Goal: Task Accomplishment & Management: Manage account settings

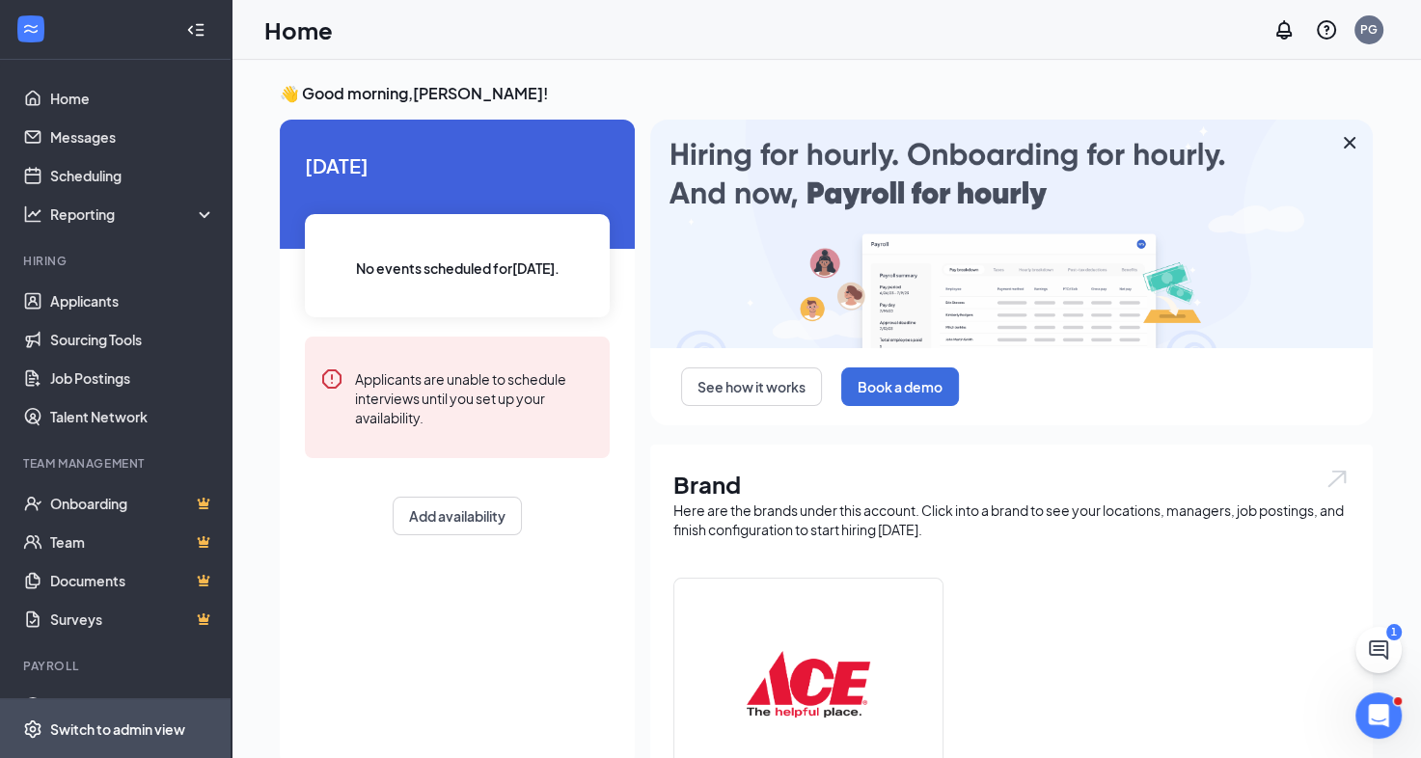
click at [131, 724] on div "Switch to admin view" at bounding box center [117, 729] width 135 height 19
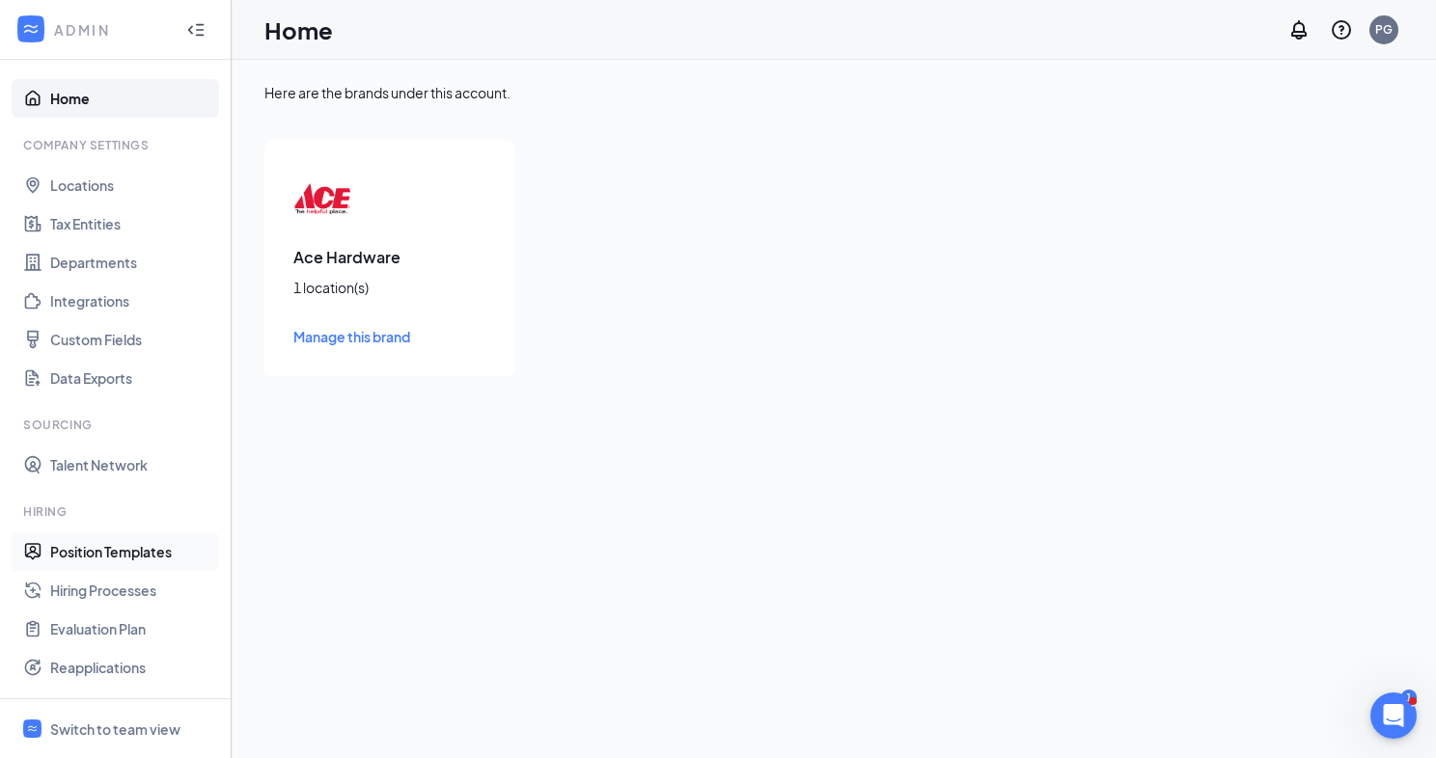
click at [127, 550] on link "Position Templates" at bounding box center [132, 552] width 165 height 39
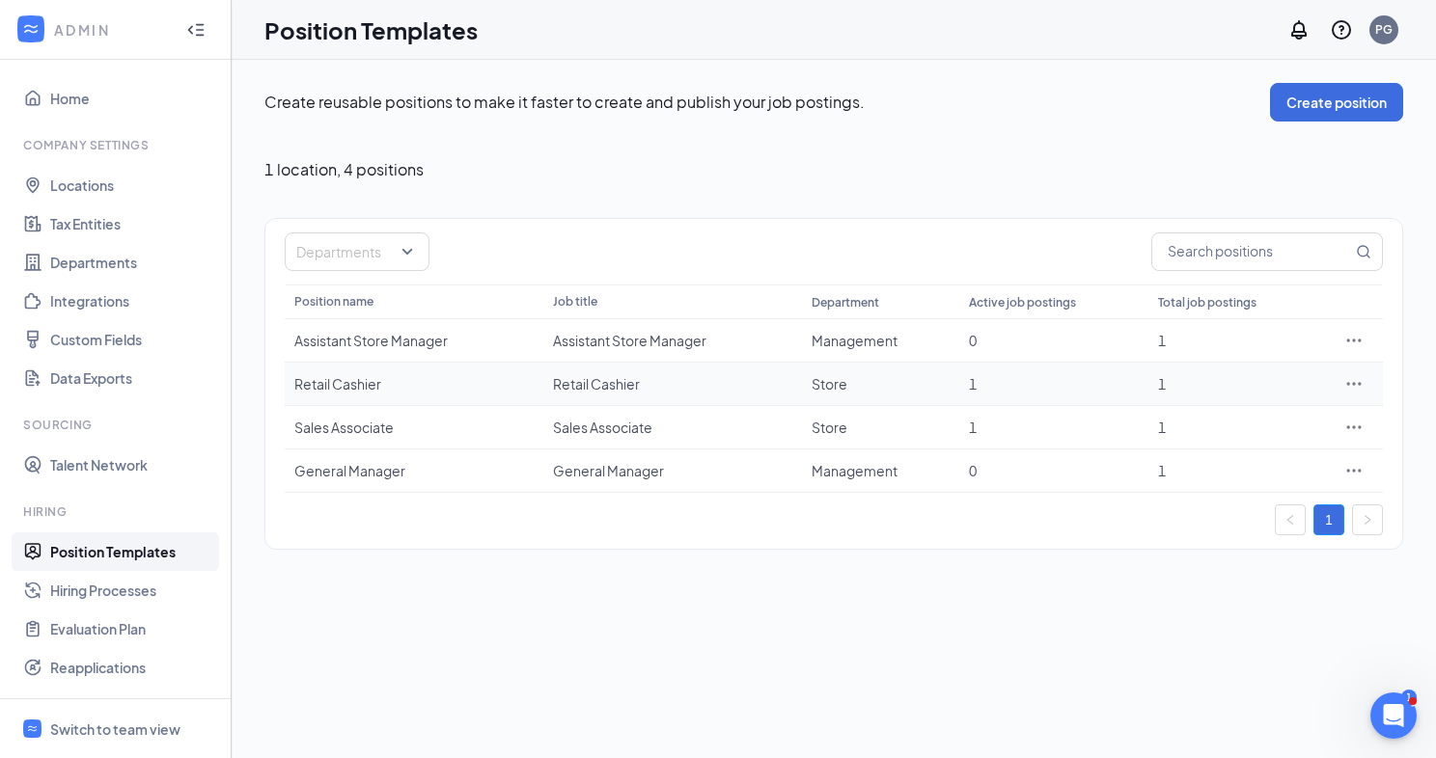
click at [1359, 381] on icon "Ellipses" at bounding box center [1353, 383] width 19 height 19
click at [1230, 508] on span "View job postings" at bounding box center [1237, 511] width 110 height 17
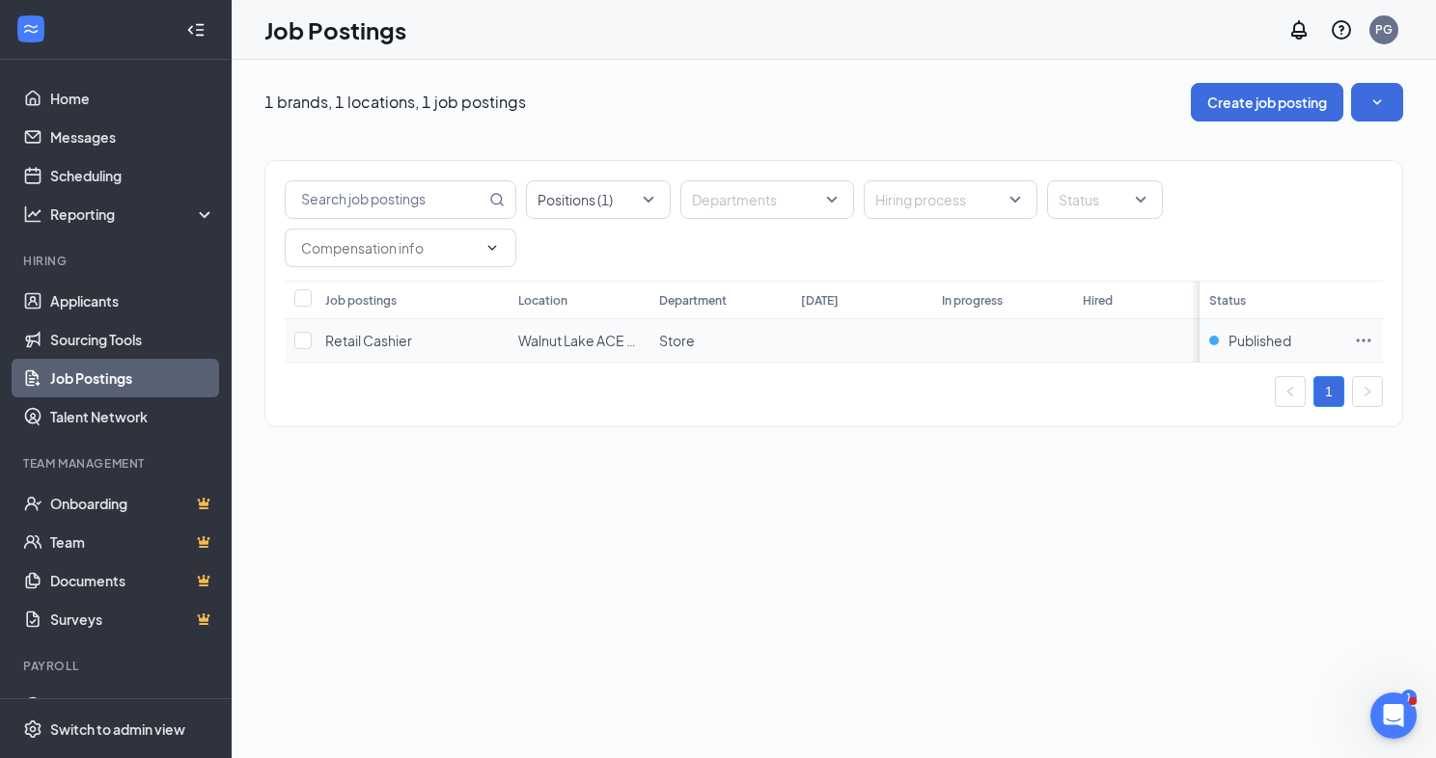
click at [1369, 340] on icon "Ellipses" at bounding box center [1364, 340] width 14 height 3
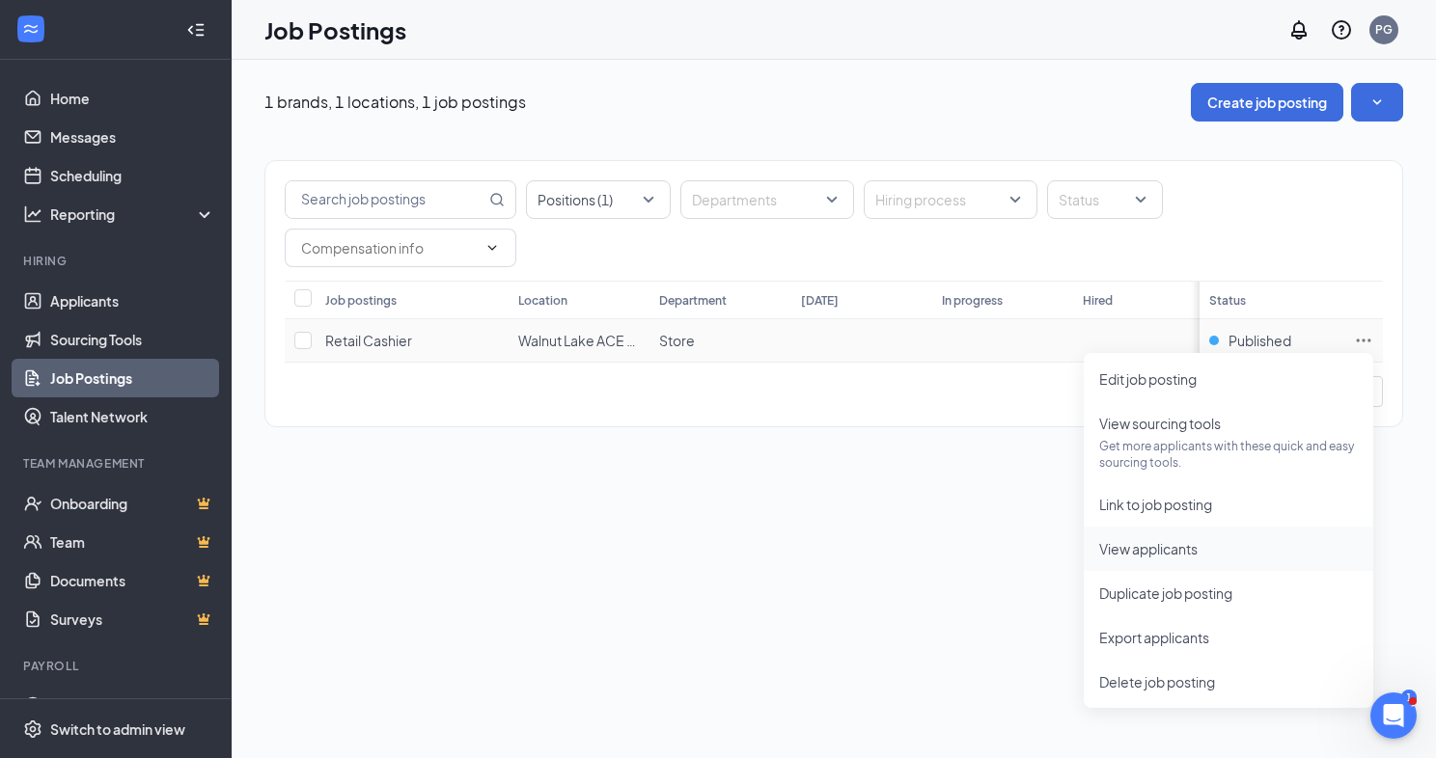
click at [1173, 552] on span "View applicants" at bounding box center [1148, 548] width 98 height 17
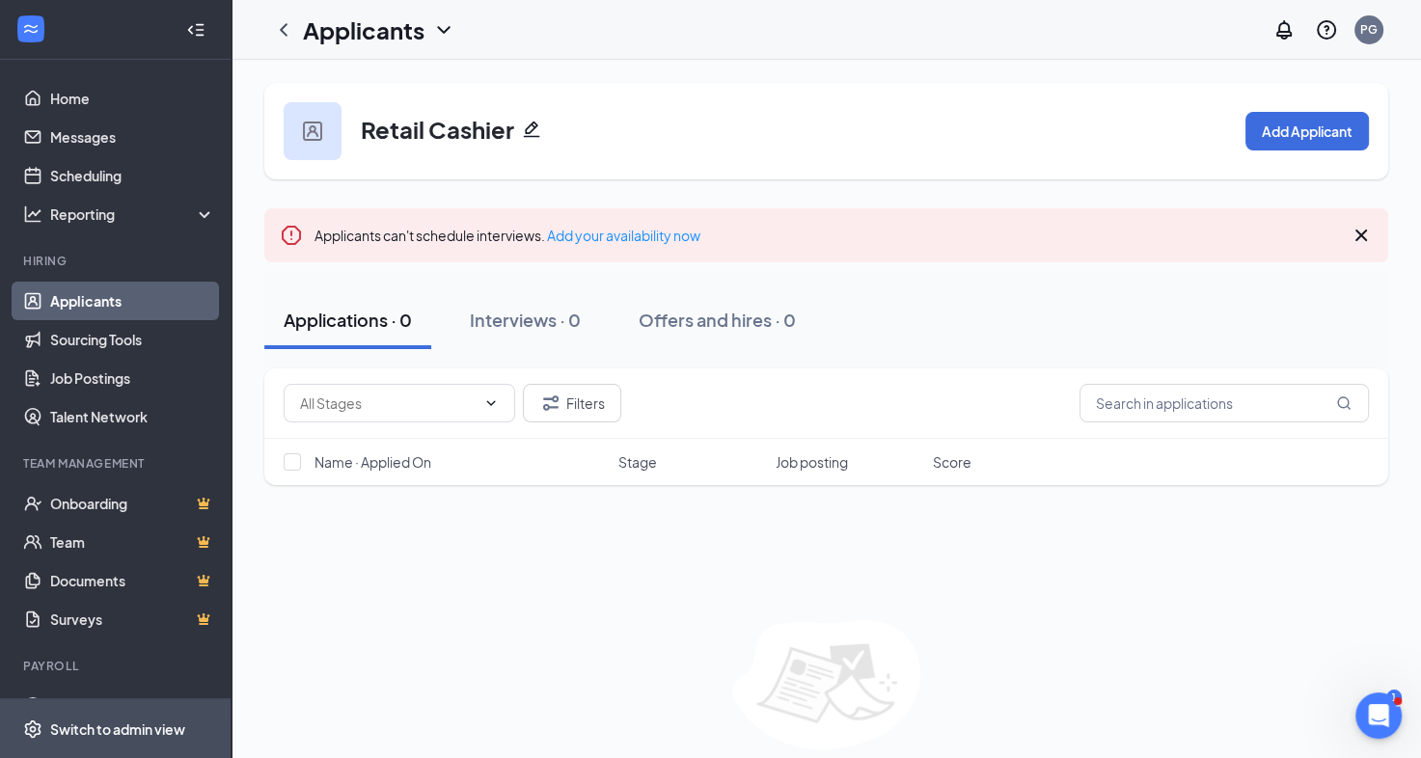
click at [112, 725] on div "Switch to admin view" at bounding box center [117, 729] width 135 height 19
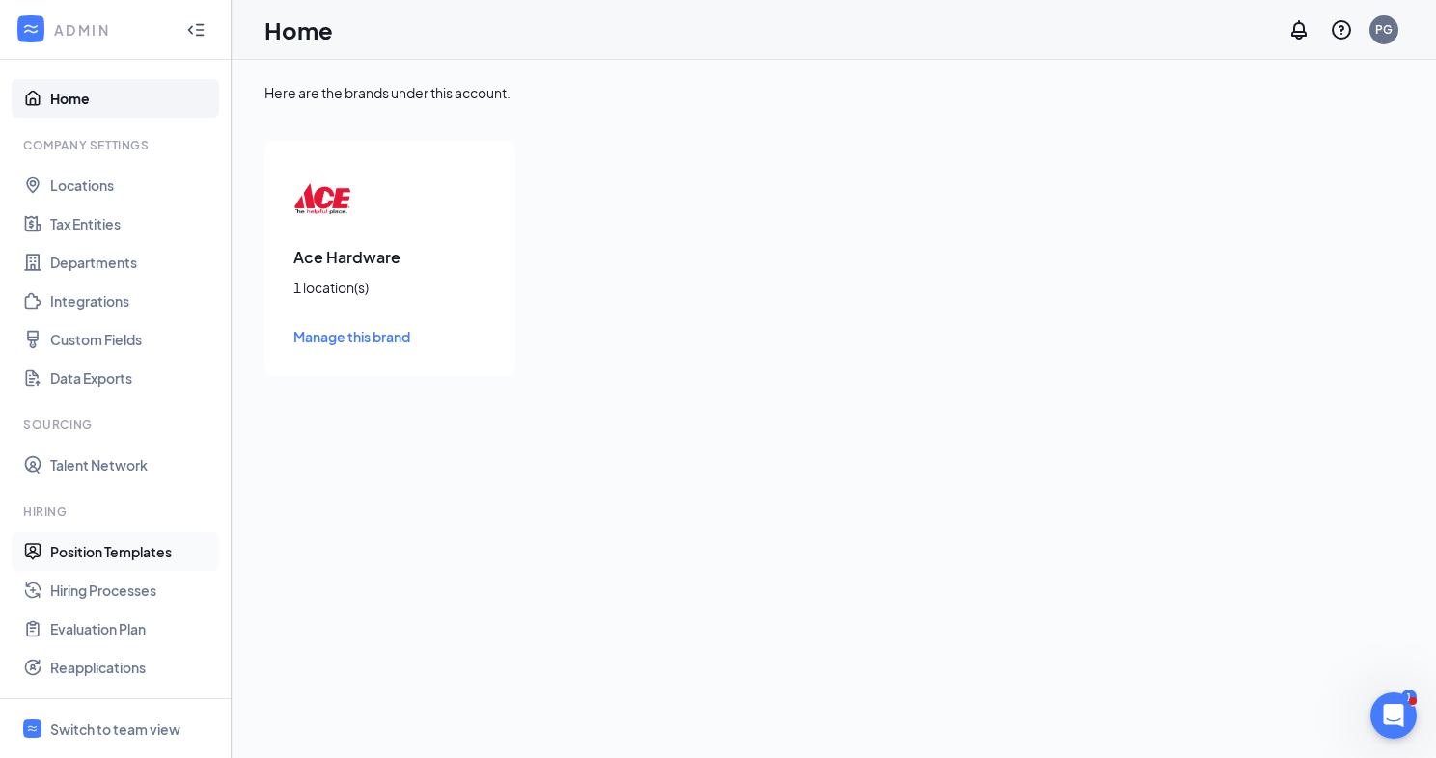
click at [118, 550] on link "Position Templates" at bounding box center [132, 552] width 165 height 39
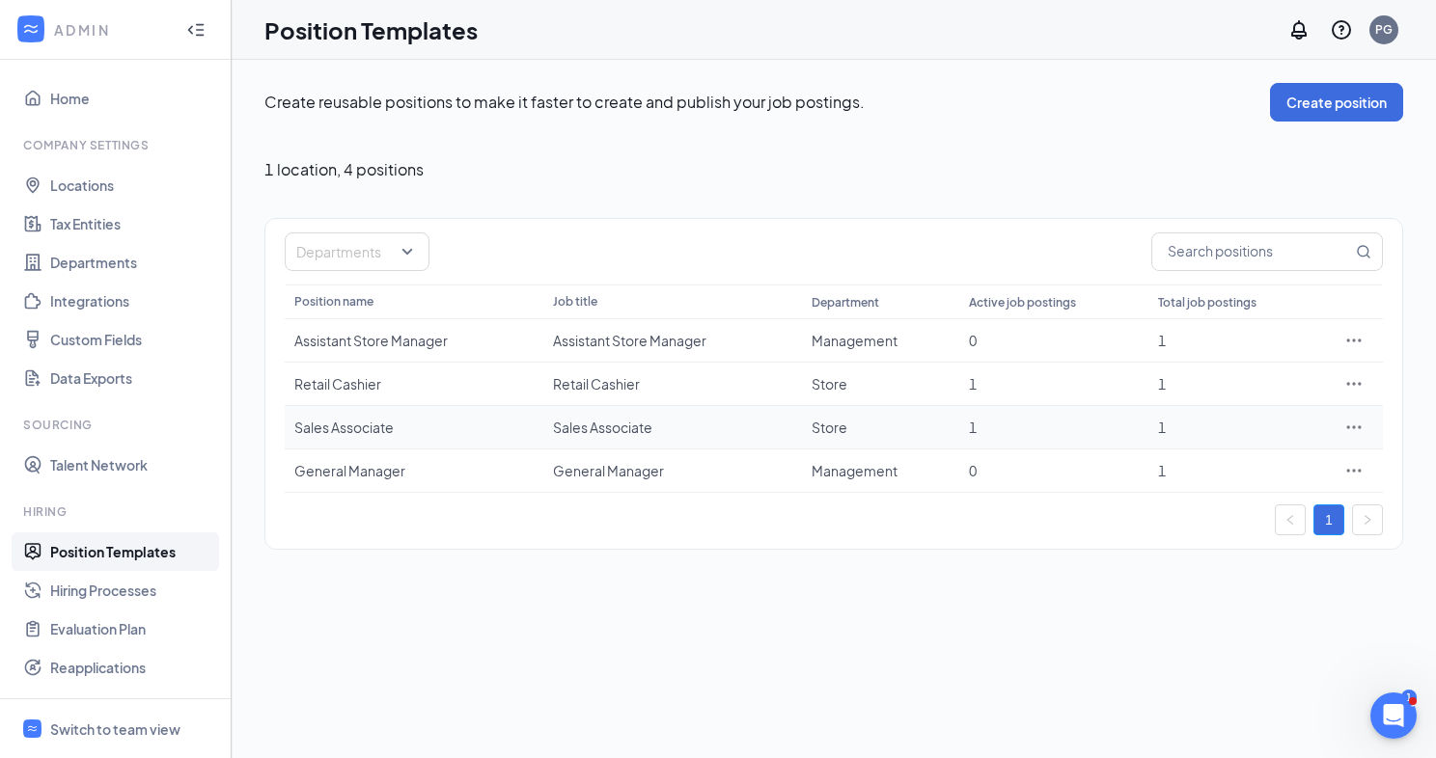
click at [1361, 424] on icon "Ellipses" at bounding box center [1353, 427] width 19 height 19
click at [1226, 554] on span "View job postings" at bounding box center [1237, 554] width 110 height 17
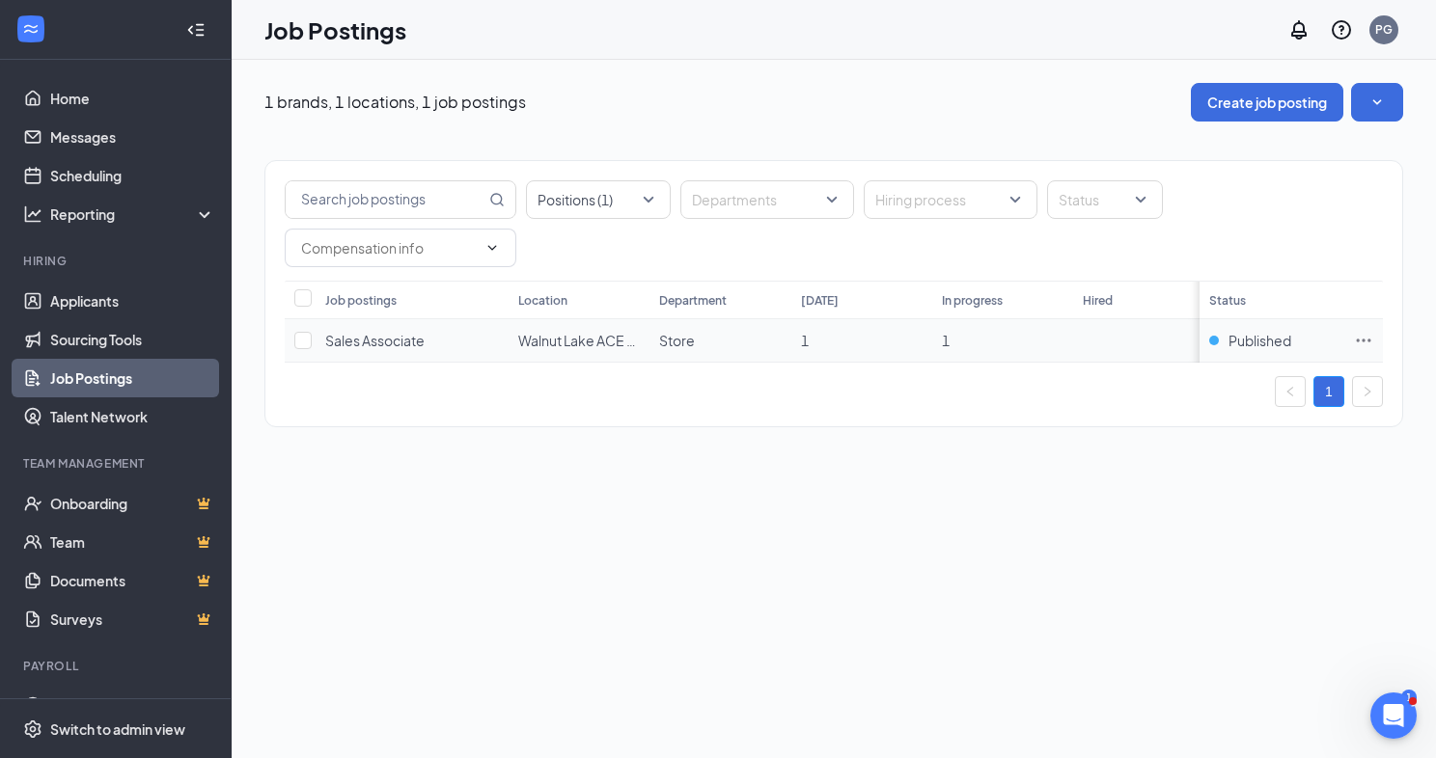
click at [1361, 336] on icon "Ellipses" at bounding box center [1363, 340] width 19 height 19
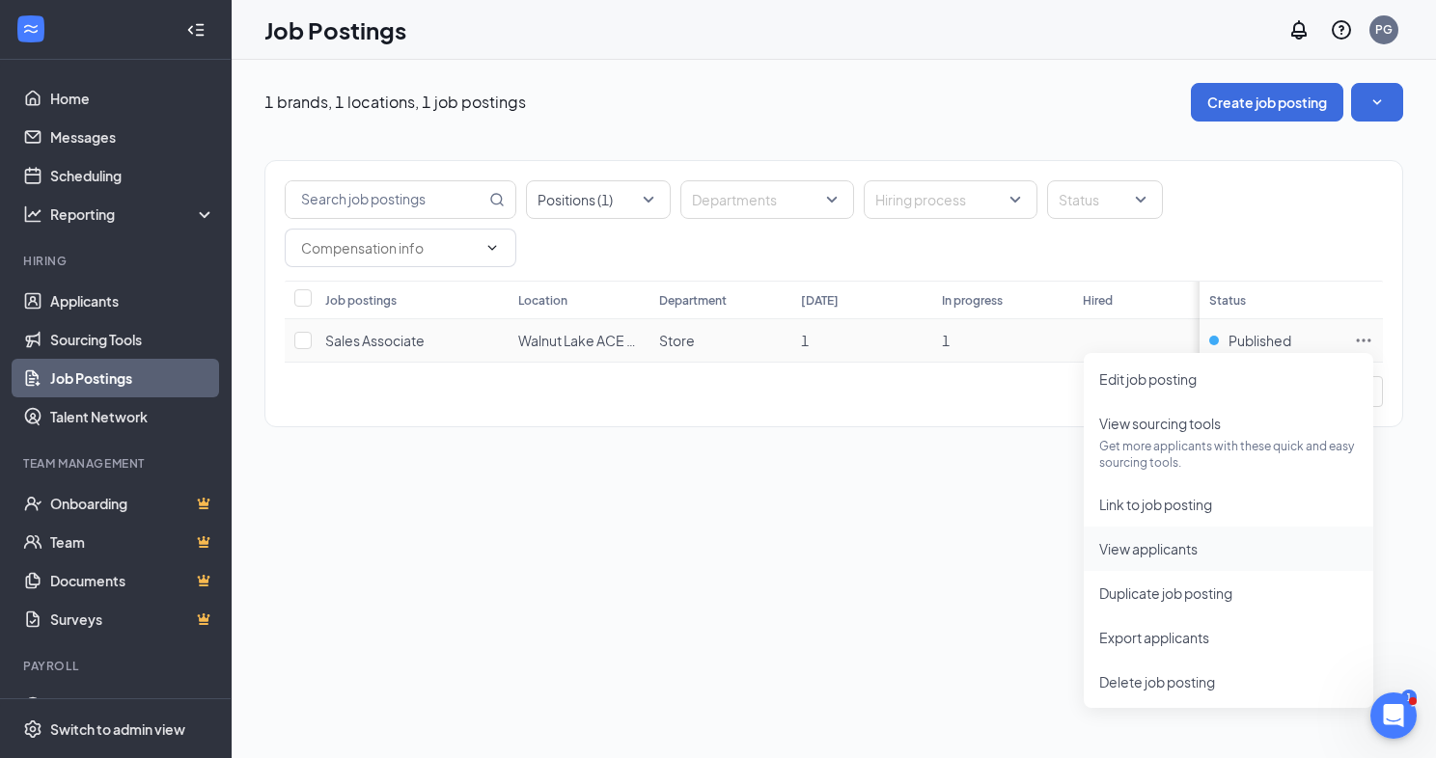
click at [1166, 547] on span "View applicants" at bounding box center [1148, 548] width 98 height 17
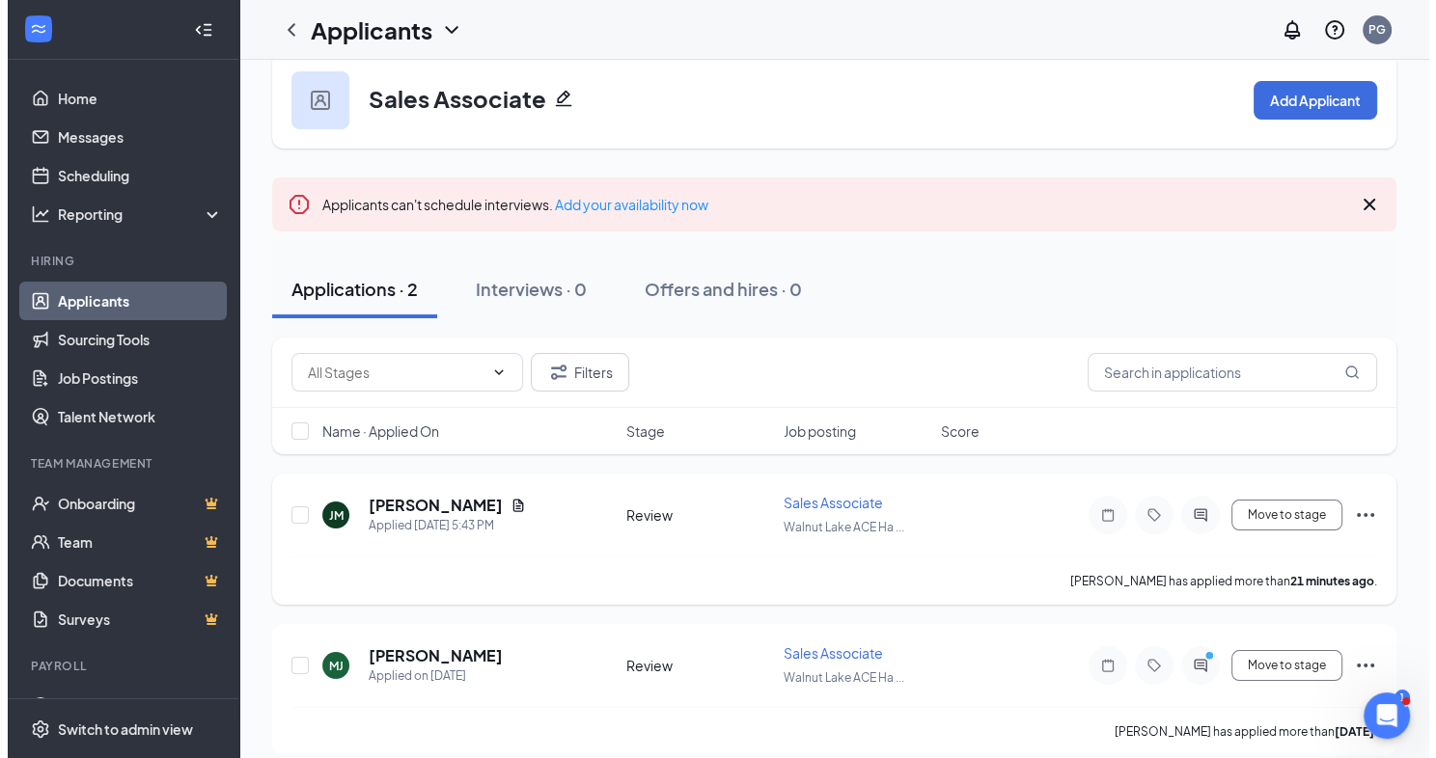
scroll to position [48, 0]
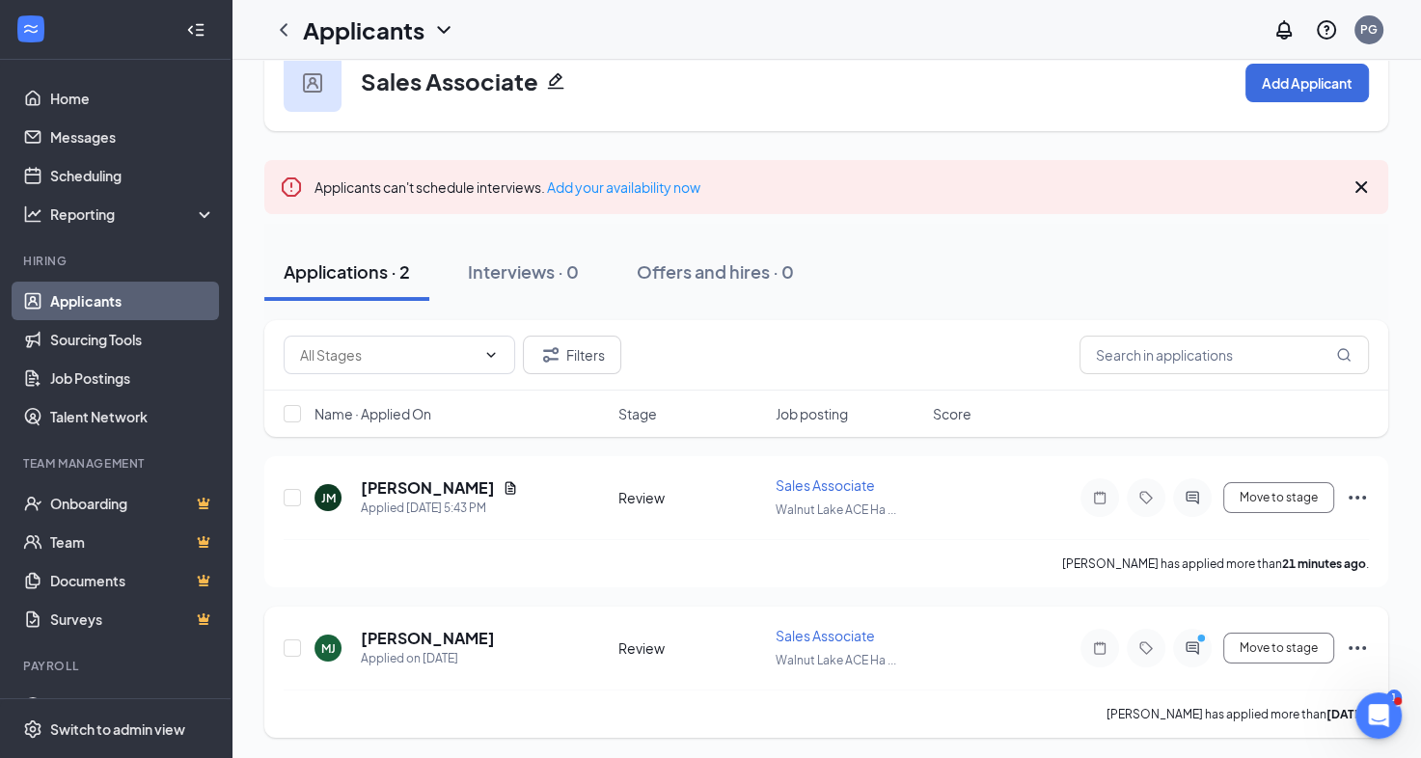
click at [1358, 643] on icon "Ellipses" at bounding box center [1357, 648] width 23 height 23
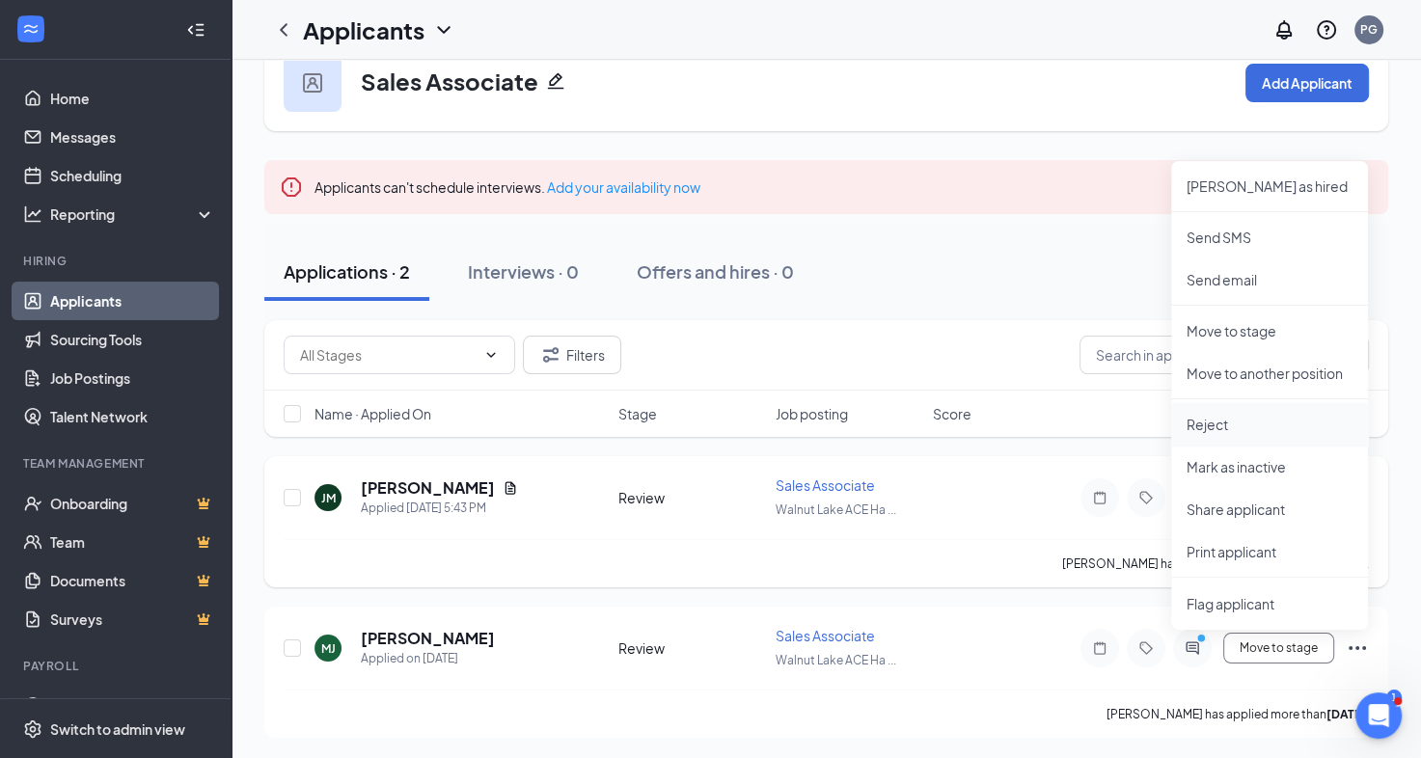
click at [1227, 427] on p "Reject" at bounding box center [1270, 424] width 166 height 19
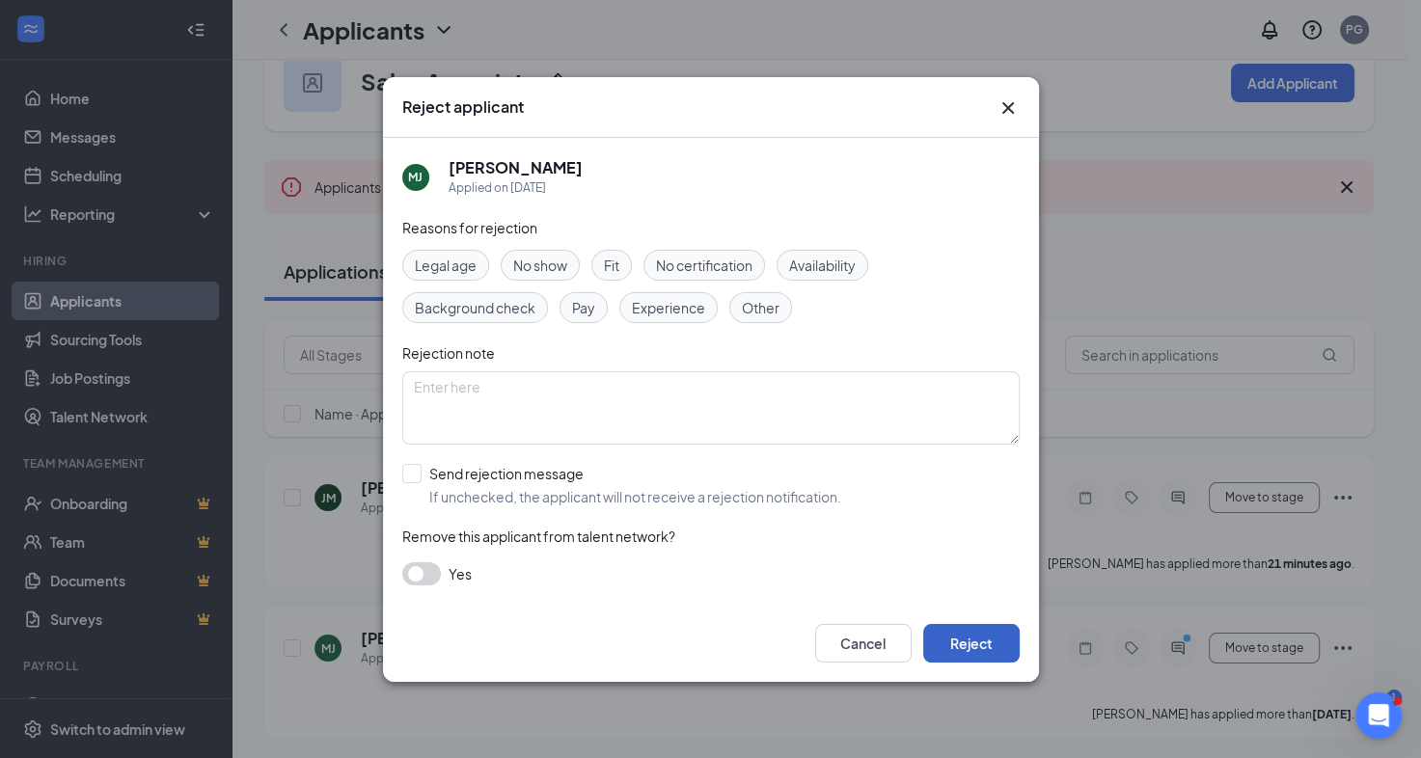
click at [973, 647] on button "Reject" at bounding box center [971, 643] width 96 height 39
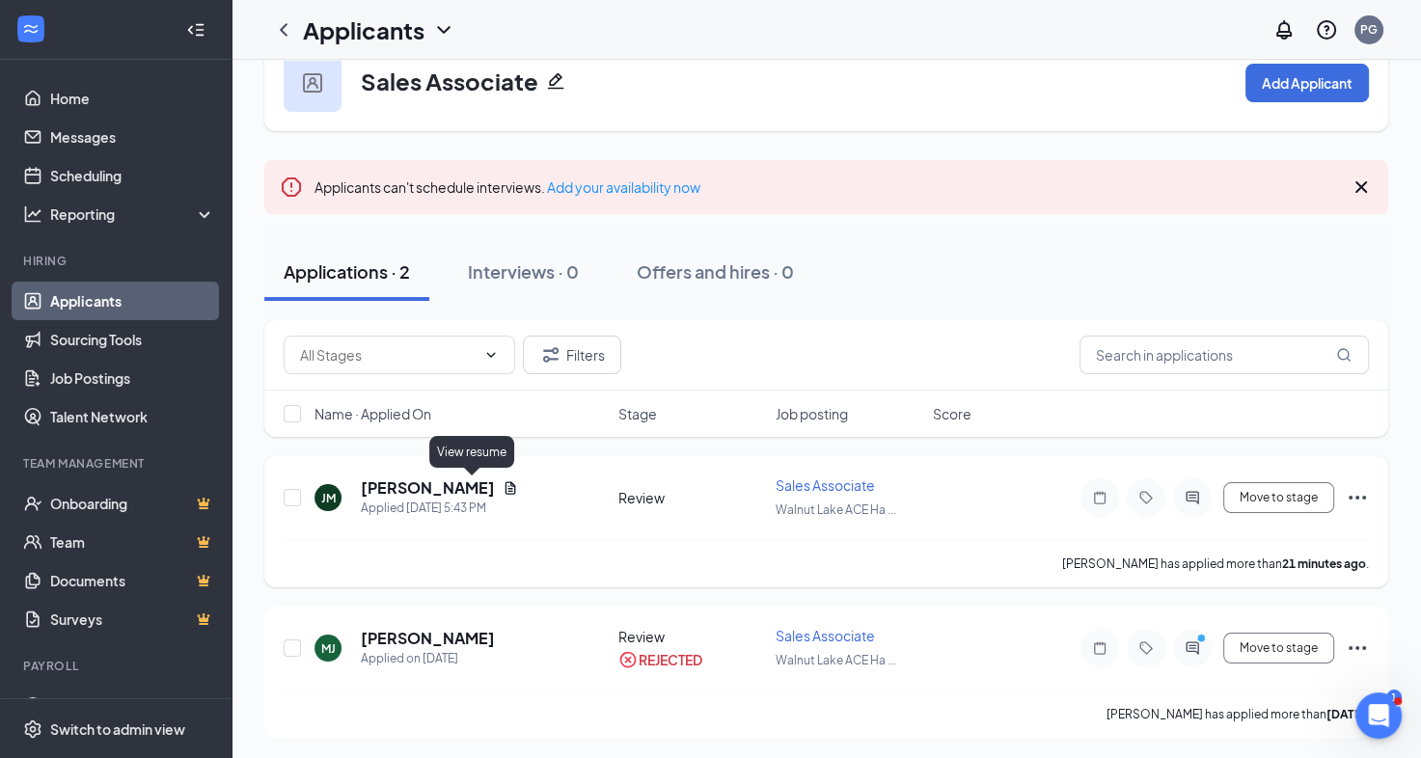
click at [503, 482] on icon "Document" at bounding box center [510, 488] width 15 height 15
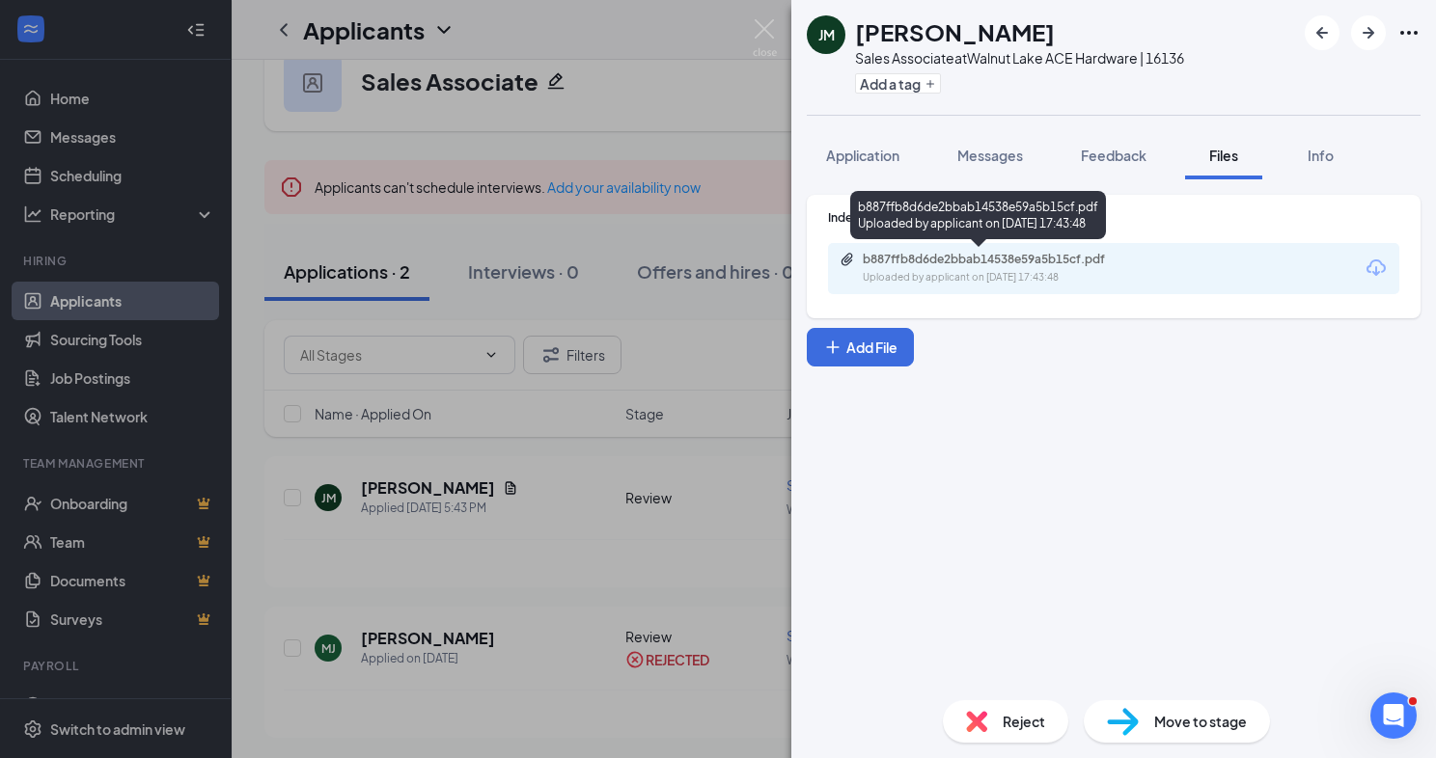
click at [917, 266] on div "b887ffb8d6de2bbab14538e59a5b15cf.pdf Uploaded by applicant on Sep 15, 2025 at 1…" at bounding box center [995, 269] width 313 height 34
